Goal: Transaction & Acquisition: Purchase product/service

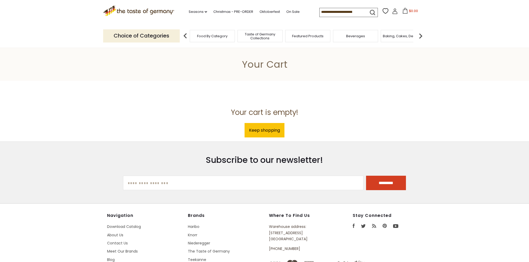
click at [411, 7] on div ".st0{fill:#EDD300;} .st1{fill:#D33E21;} .st0{fill:#EDD300;} .st1{fill:#D33E21;}…" at bounding box center [264, 12] width 323 height 24
click at [411, 12] on span "$0.00" at bounding box center [413, 11] width 9 height 4
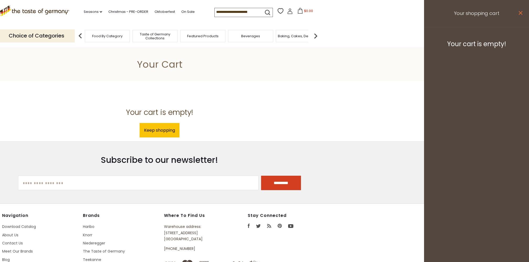
click at [522, 12] on icon at bounding box center [521, 13] width 4 height 4
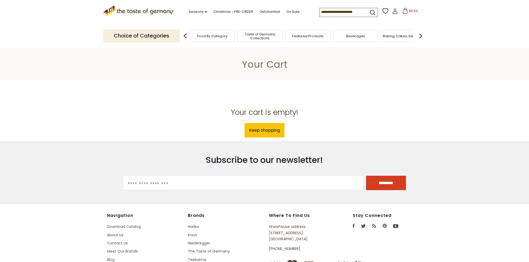
click at [396, 13] on icon at bounding box center [395, 11] width 6 height 6
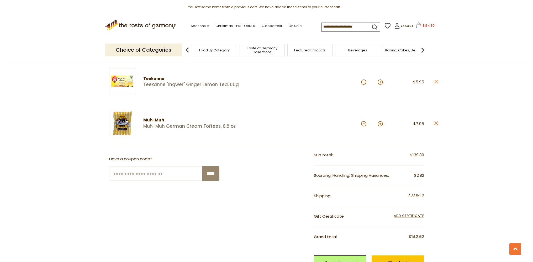
scroll to position [482, 0]
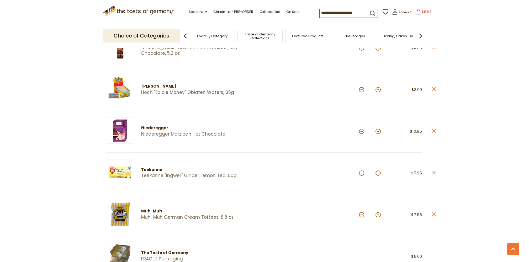
click at [433, 172] on icon at bounding box center [434, 173] width 4 height 4
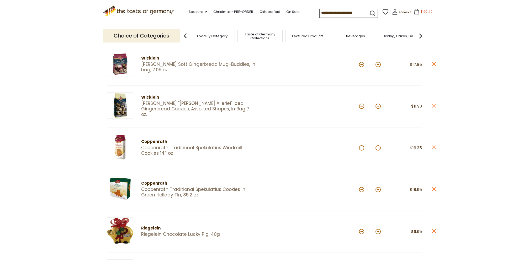
scroll to position [52, 0]
